Goal: Information Seeking & Learning: Find specific fact

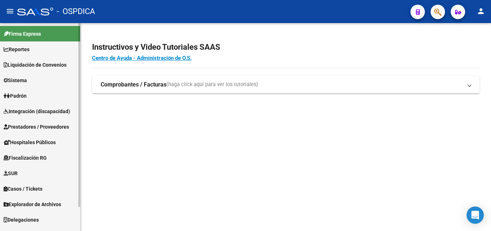
click at [32, 92] on link "Padrón" at bounding box center [40, 95] width 80 height 15
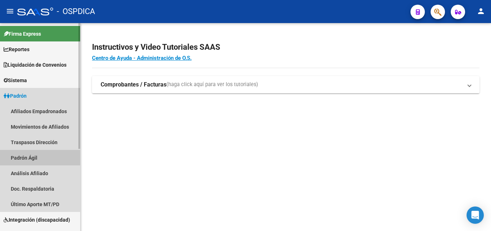
click at [28, 160] on link "Padrón Ágil" at bounding box center [40, 157] width 80 height 15
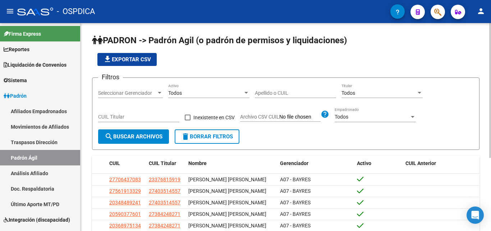
click at [275, 92] on input "Apellido o CUIL" at bounding box center [295, 93] width 81 height 6
paste input "44005763"
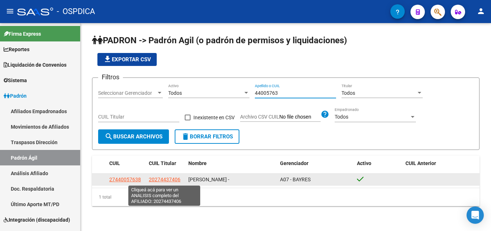
type input "44005763"
click at [155, 180] on span "20274437406" at bounding box center [165, 179] width 32 height 6
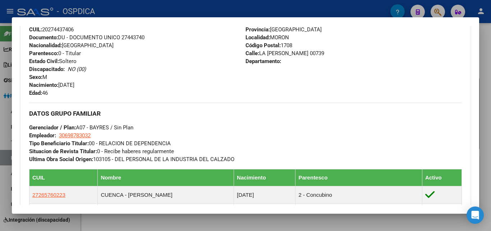
scroll to position [192, 0]
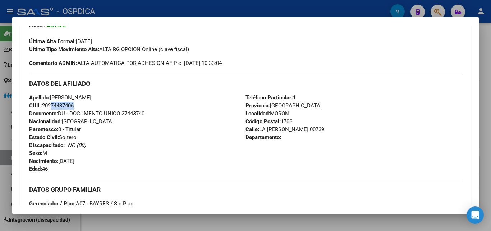
drag, startPoint x: 49, startPoint y: 105, endPoint x: 75, endPoint y: 106, distance: 25.9
click at [74, 106] on span "CUIL: 20274437406" at bounding box center [51, 105] width 45 height 6
copy span "27443740"
click at [283, 101] on strong "Teléfono Particular:" at bounding box center [269, 97] width 47 height 6
click at [242, 13] on div at bounding box center [245, 115] width 491 height 231
